Goal: Task Accomplishment & Management: Manage account settings

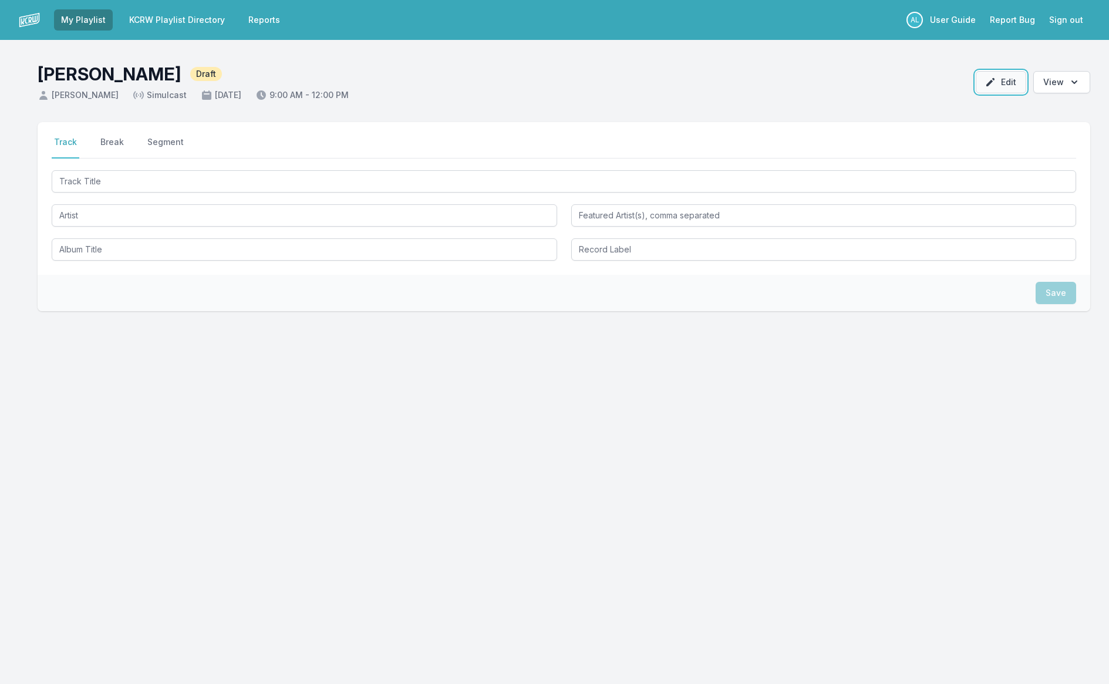
click at [988, 84] on icon "button" at bounding box center [991, 82] width 12 height 12
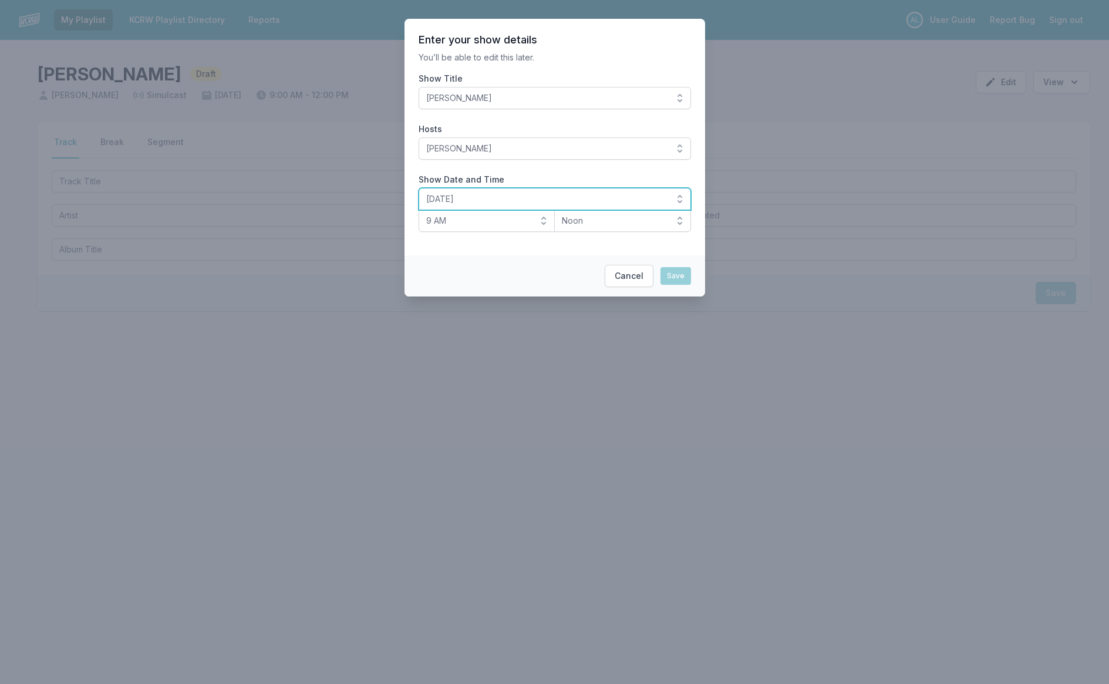
click at [543, 196] on span "[DATE]" at bounding box center [546, 199] width 241 height 12
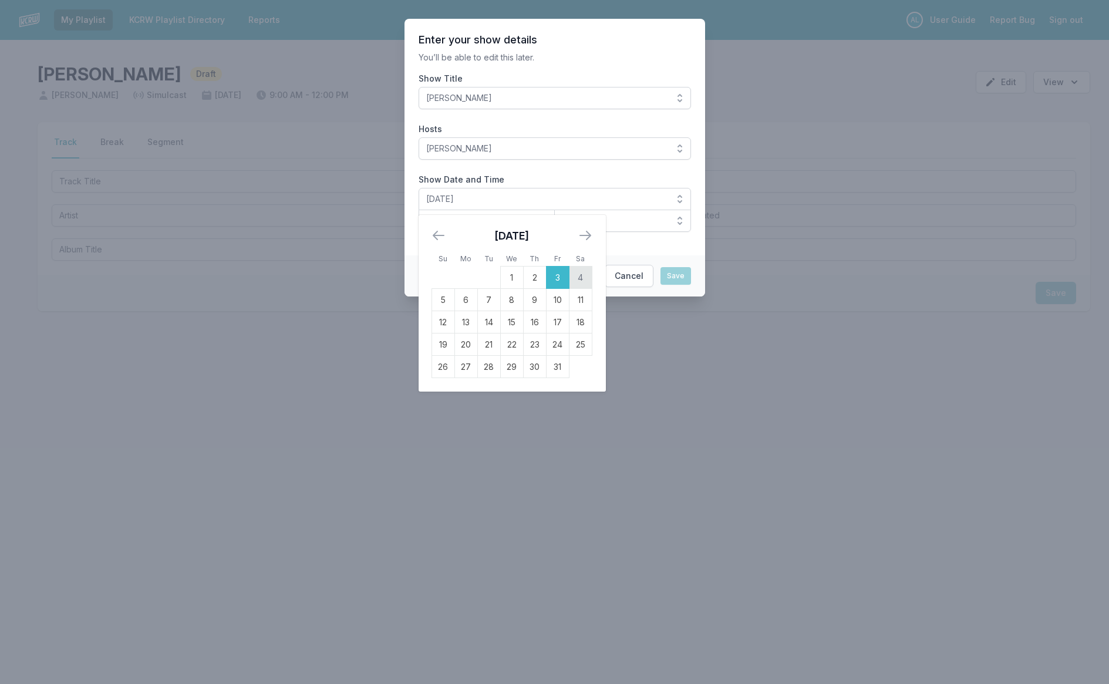
click at [585, 278] on td "4" at bounding box center [580, 278] width 23 height 22
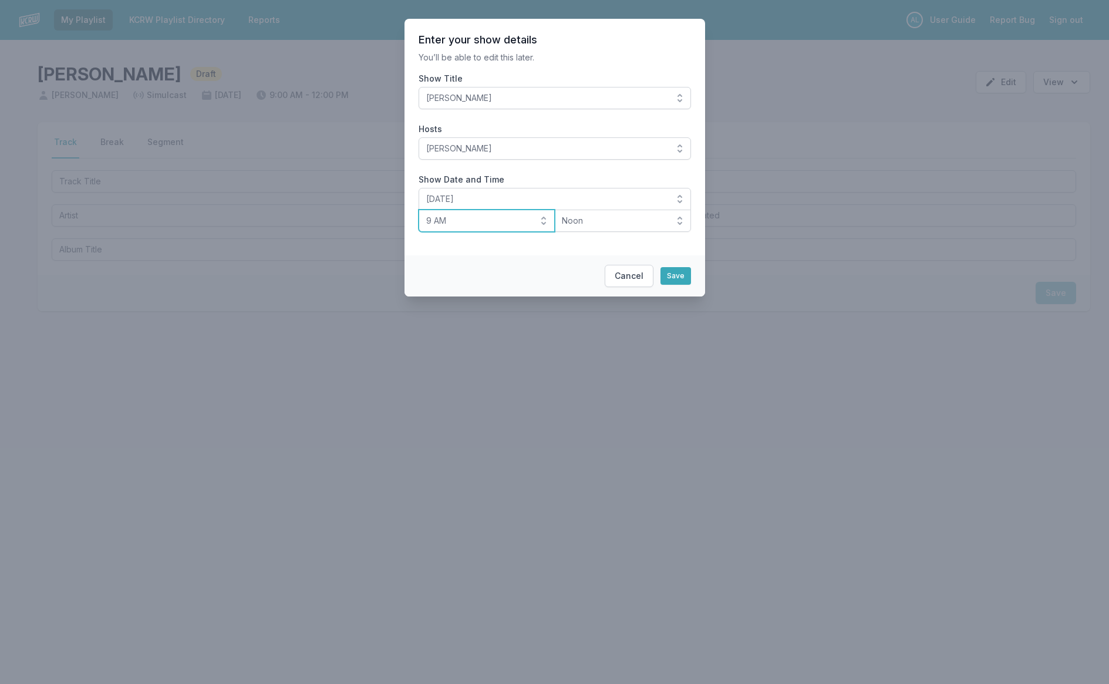
click at [476, 220] on span "9 AM" at bounding box center [478, 221] width 105 height 12
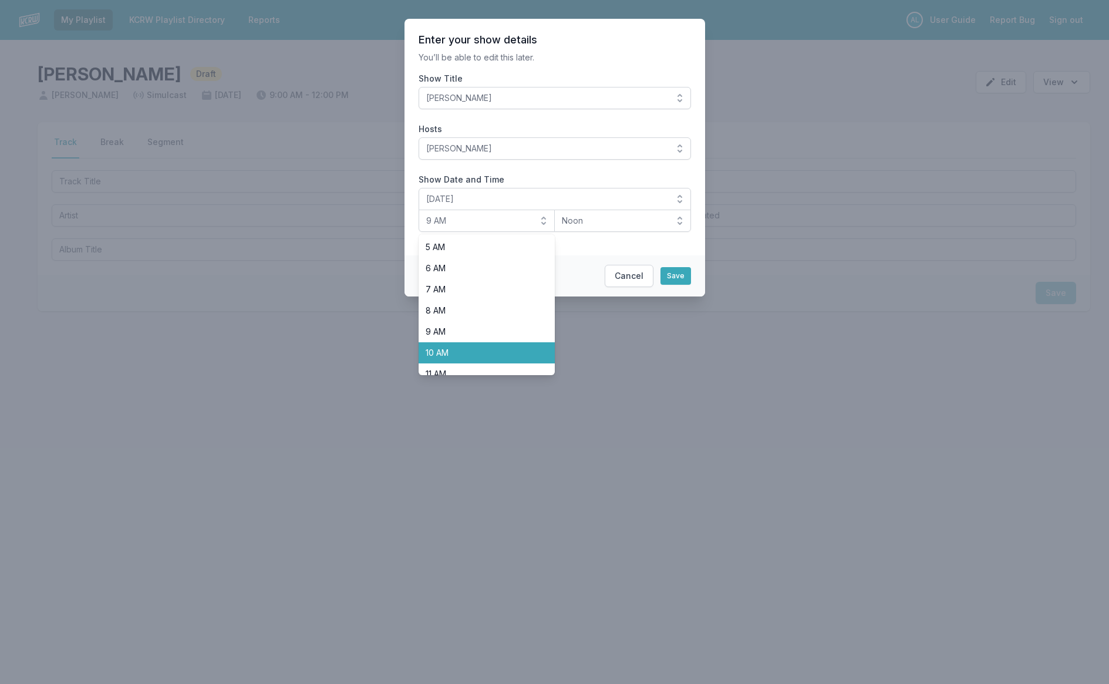
scroll to position [187, 0]
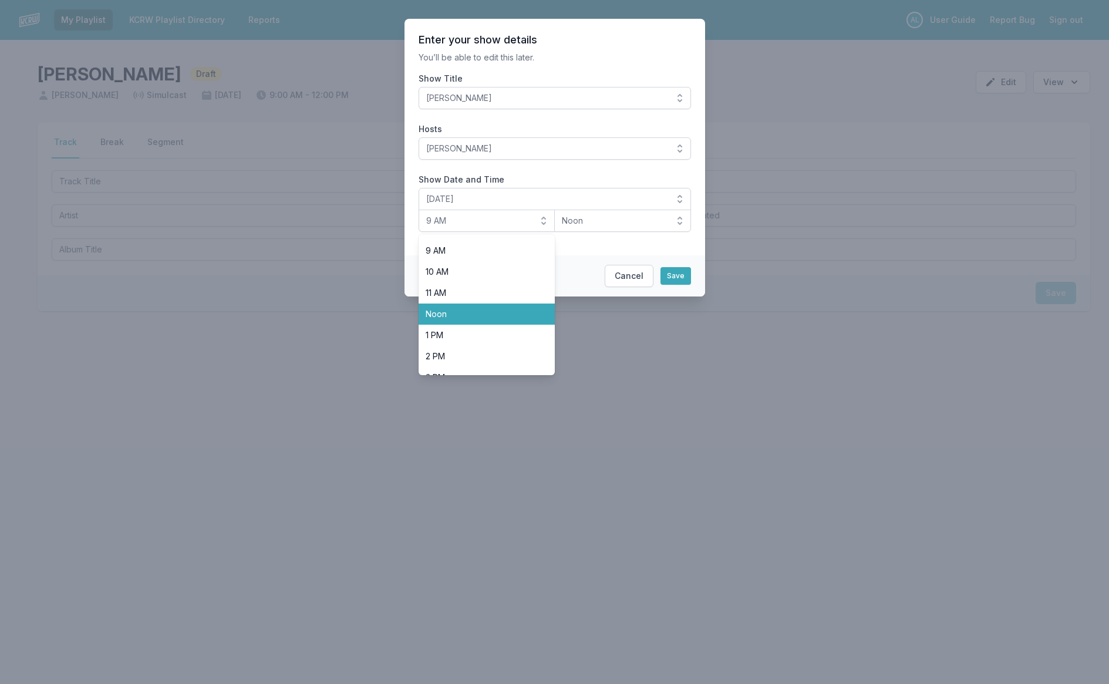
click at [493, 314] on span "Noon" at bounding box center [480, 314] width 109 height 12
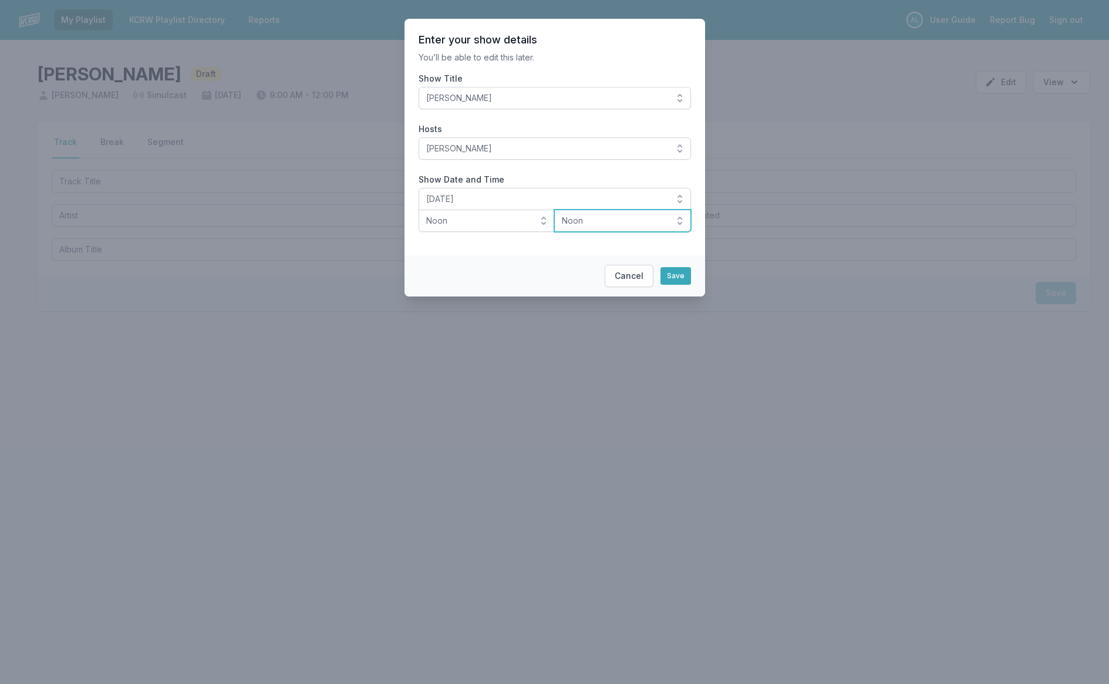
click at [597, 227] on button "Noon" at bounding box center [622, 221] width 137 height 22
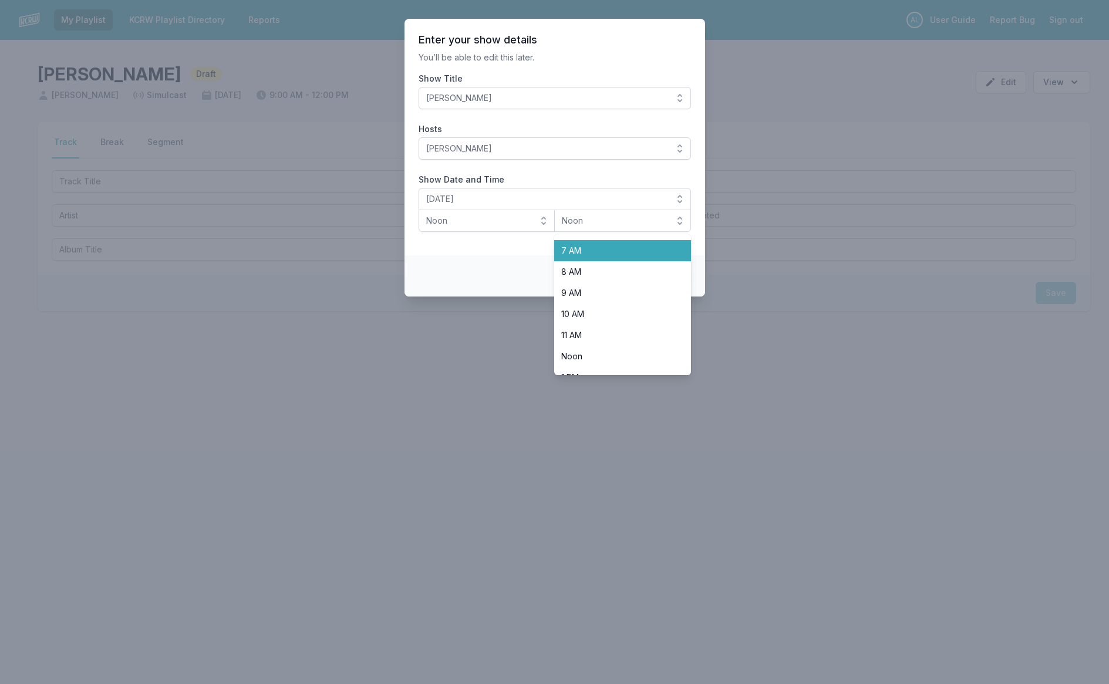
scroll to position [292, 0]
click at [600, 267] on span "3 PM" at bounding box center [615, 272] width 109 height 12
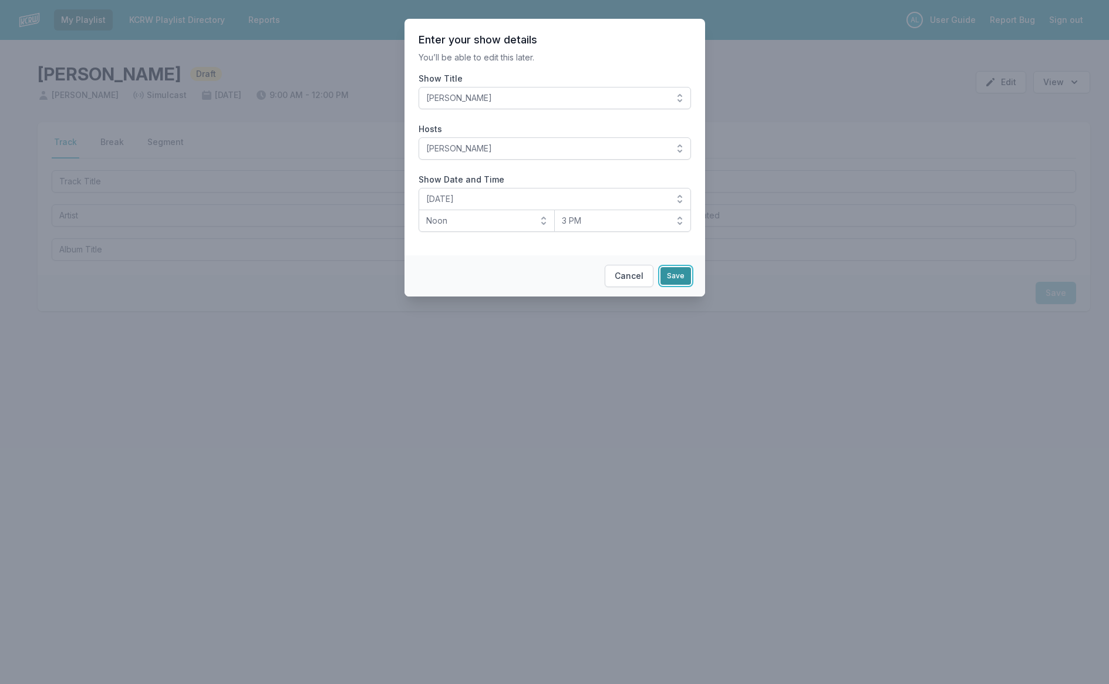
click at [687, 274] on button "Save" at bounding box center [676, 276] width 31 height 18
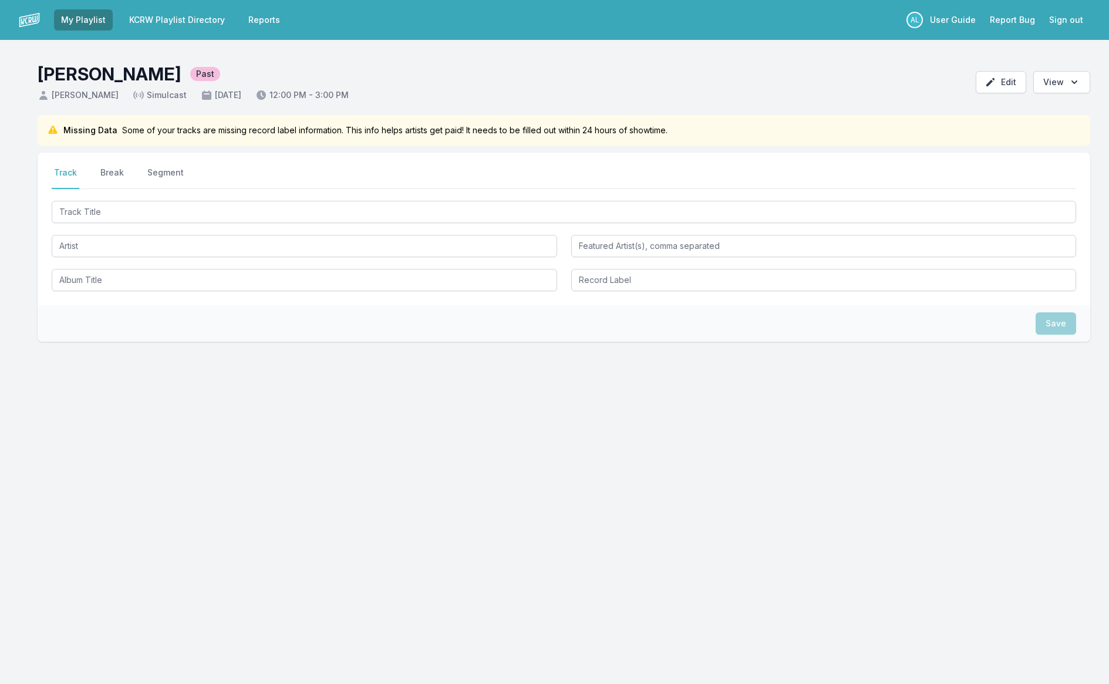
click at [60, 291] on div "Select a tab Track Break Segment Track Break Segment" at bounding box center [564, 229] width 1053 height 153
click at [221, 24] on link "KCRW Playlist Directory" at bounding box center [177, 19] width 110 height 21
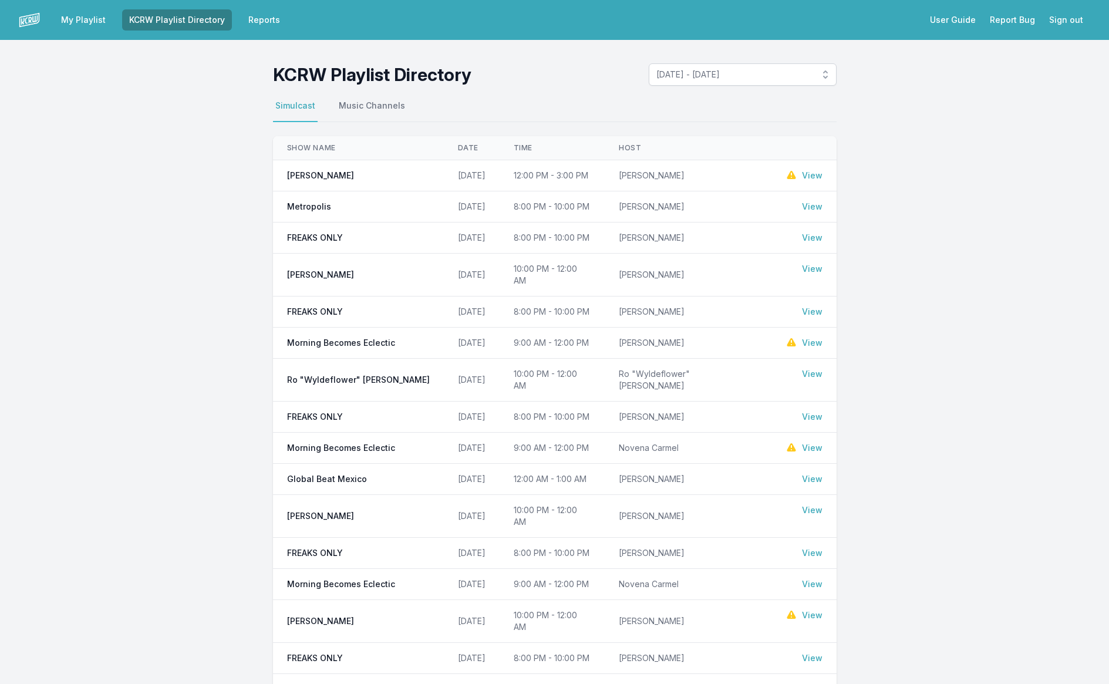
click at [814, 177] on link "View" at bounding box center [812, 176] width 21 height 12
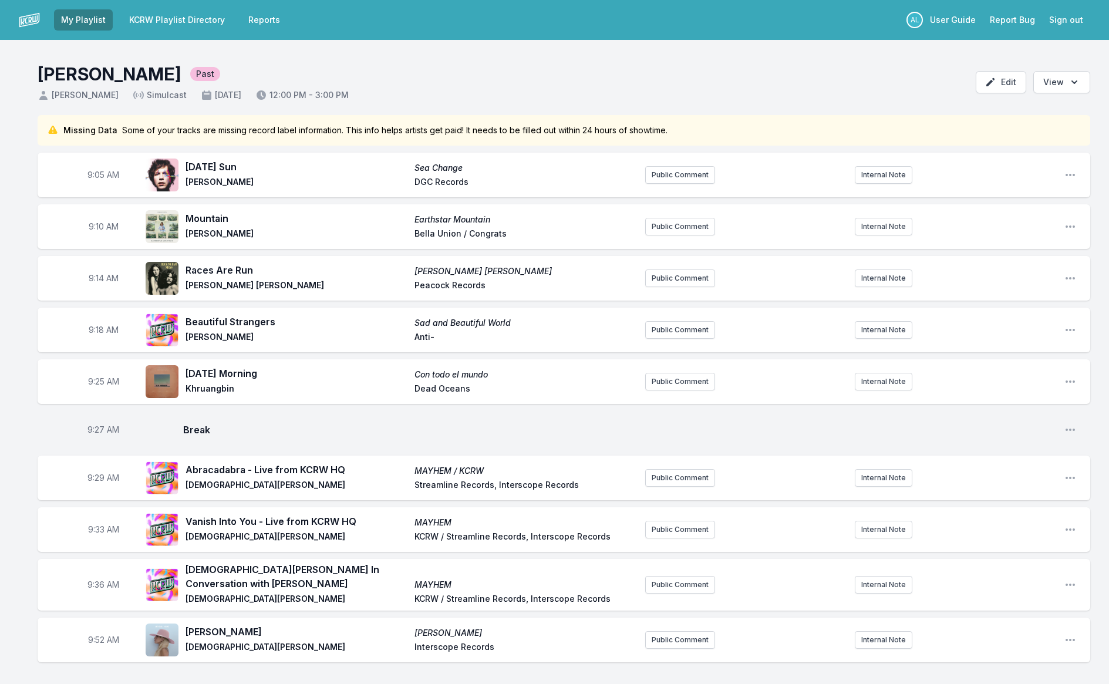
scroll to position [1, 0]
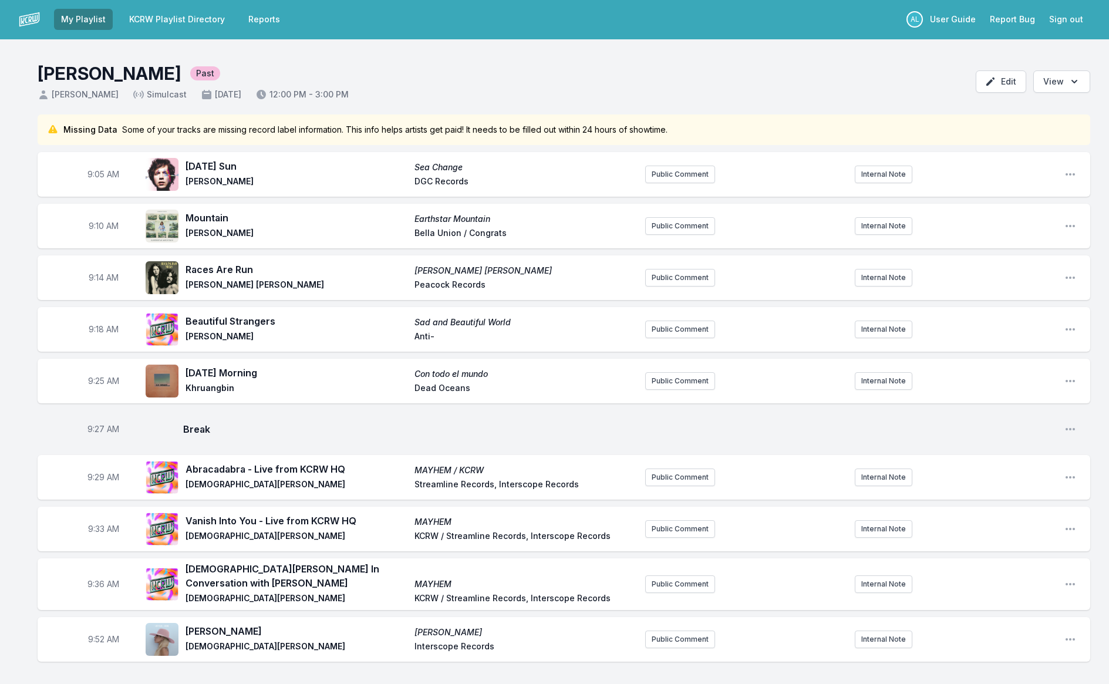
click at [72, 12] on link "My Playlist" at bounding box center [83, 19] width 59 height 21
click at [1052, 84] on button "Open options View" at bounding box center [1062, 81] width 57 height 22
click at [1007, 78] on button "Edit" at bounding box center [1001, 81] width 51 height 22
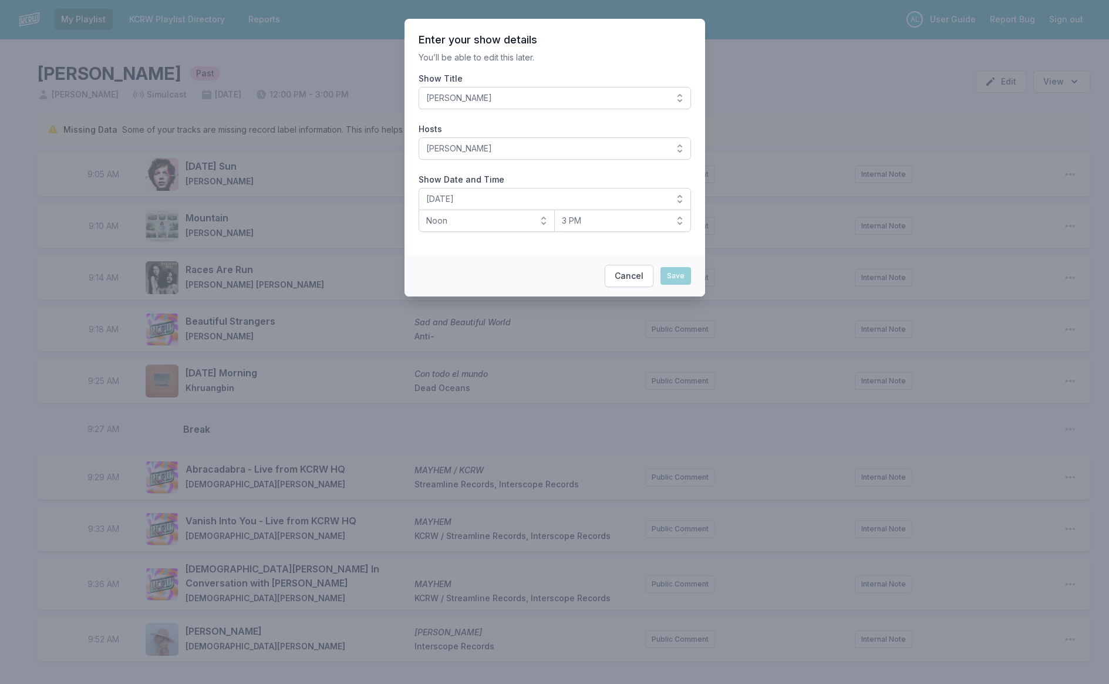
click at [610, 63] on p "You’ll be able to edit this later." at bounding box center [555, 58] width 272 height 12
click at [628, 276] on button "Cancel" at bounding box center [629, 276] width 49 height 22
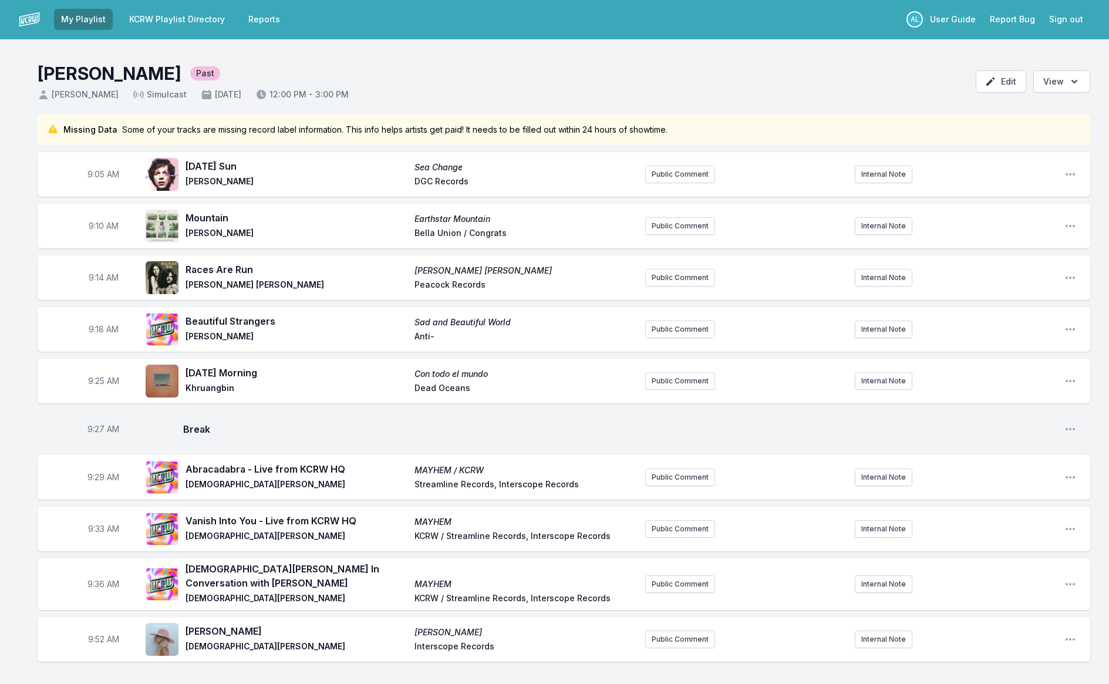
click at [162, 25] on nav "My Playlist KCRW Playlist Directory Reports AL User Guide Report Bug Sign out" at bounding box center [554, 19] width 1109 height 40
click at [166, 21] on link "KCRW Playlist Directory" at bounding box center [177, 19] width 110 height 21
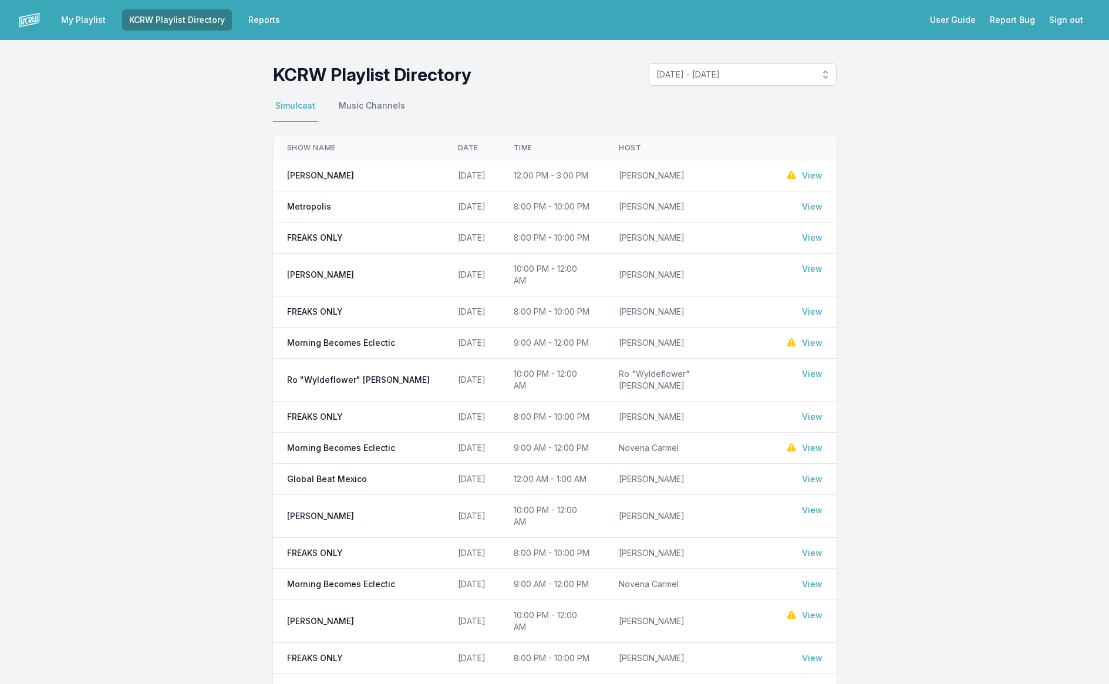
scroll to position [12, 0]
